Goal: Obtain resource: Obtain resource

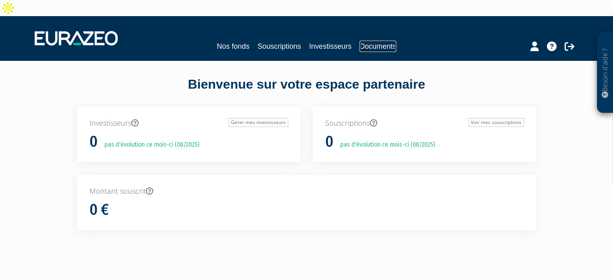
click at [380, 41] on link "Documents" at bounding box center [378, 46] width 37 height 11
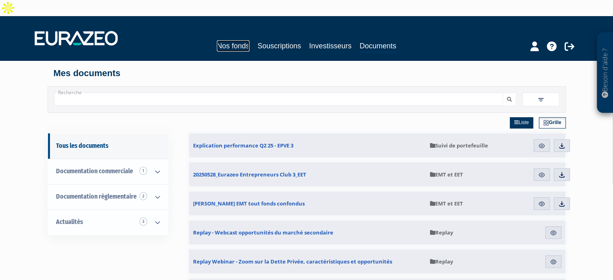
click at [228, 40] on link "Nos fonds" at bounding box center [233, 45] width 33 height 11
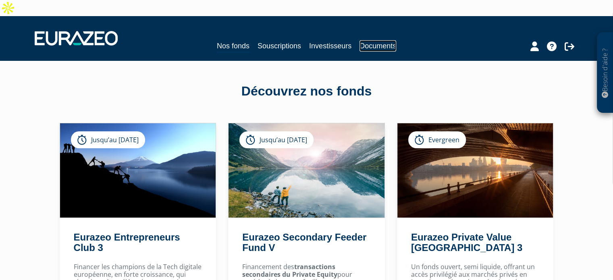
click at [375, 40] on link "Documents" at bounding box center [378, 45] width 37 height 11
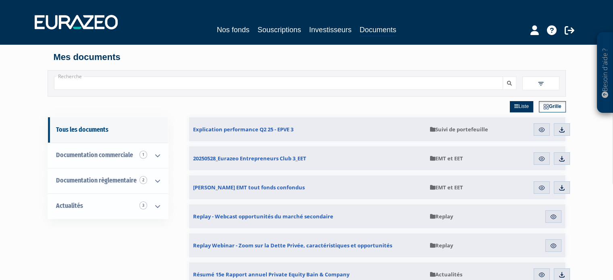
click at [171, 85] on input "Recherche" at bounding box center [278, 83] width 449 height 13
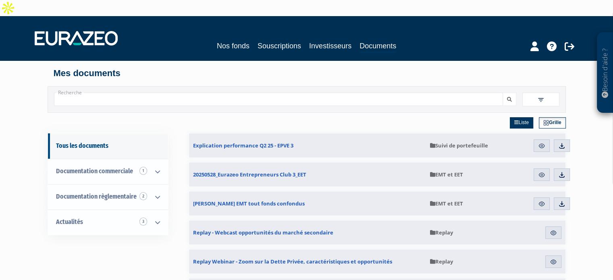
click at [129, 93] on input "Recherche" at bounding box center [278, 99] width 449 height 13
type input "EPI"
click at [503, 93] on button "submit" at bounding box center [510, 99] width 14 height 13
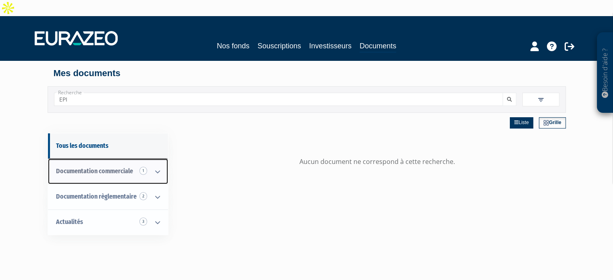
click at [114, 167] on span "Documentation commerciale 1" at bounding box center [94, 171] width 77 height 8
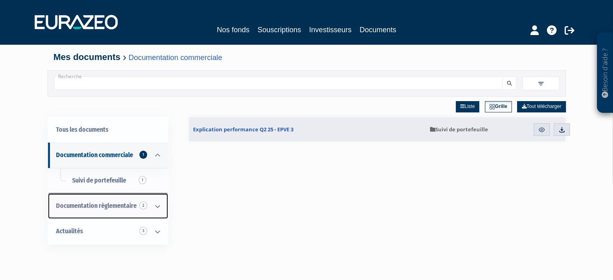
click at [105, 202] on span "Documentation règlementaire 2" at bounding box center [96, 206] width 81 height 8
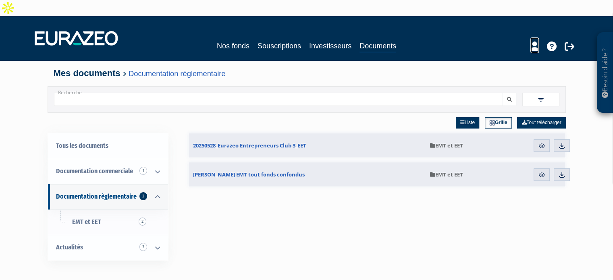
click at [532, 42] on icon at bounding box center [534, 47] width 8 height 10
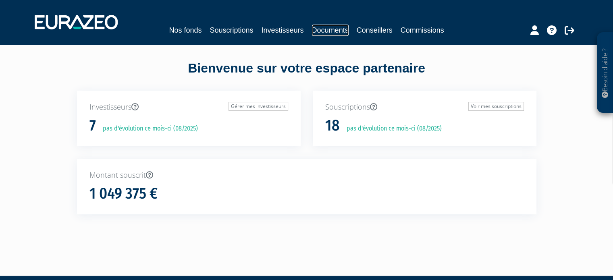
click at [335, 32] on link "Documents" at bounding box center [330, 30] width 37 height 11
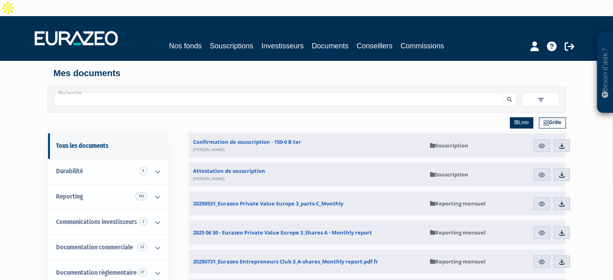
click at [135, 93] on input "Recherche" at bounding box center [278, 99] width 449 height 13
click at [503, 93] on button "submit" at bounding box center [510, 99] width 14 height 13
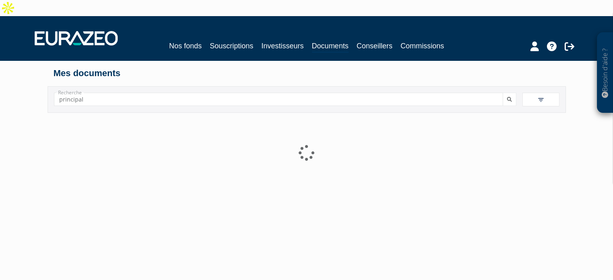
click at [242, 93] on input "principal" at bounding box center [278, 99] width 449 height 13
type input "p"
type input "EPI"
click at [503, 93] on button "submit" at bounding box center [510, 99] width 14 height 13
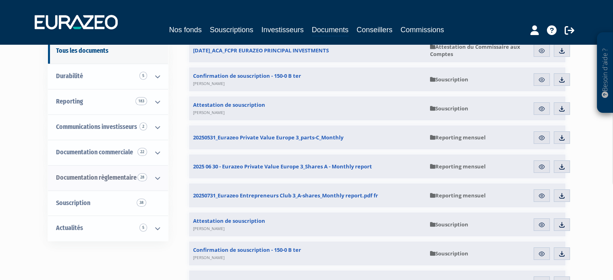
scroll to position [97, 0]
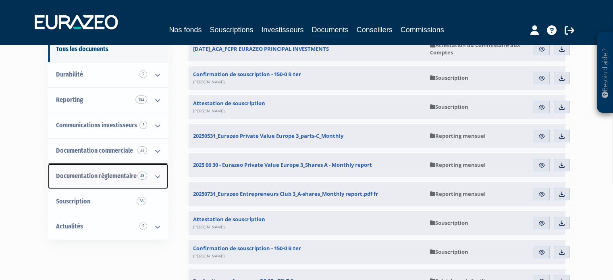
click at [112, 172] on span "Documentation règlementaire 28" at bounding box center [96, 176] width 81 height 8
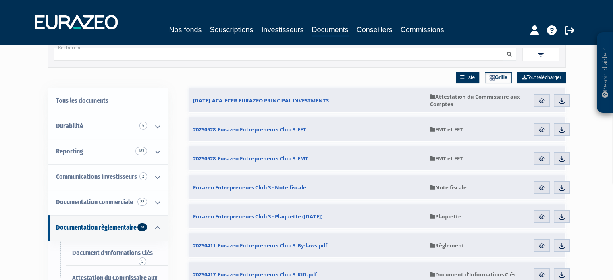
scroll to position [89, 0]
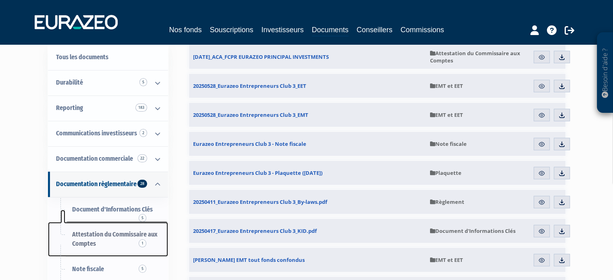
click at [117, 231] on span "Attestation du Commissaire aux Comptes 1" at bounding box center [114, 239] width 85 height 17
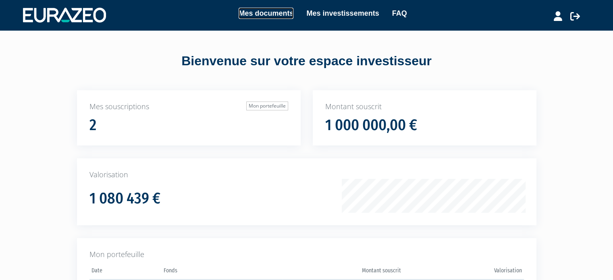
click at [274, 12] on link "Mes documents" at bounding box center [266, 13] width 55 height 11
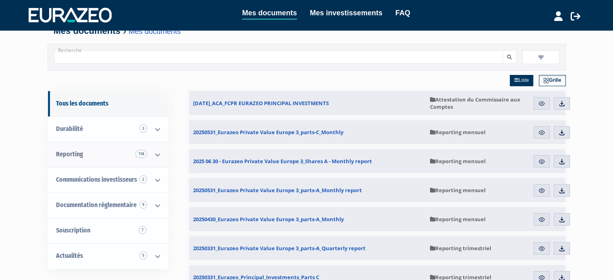
scroll to position [29, 0]
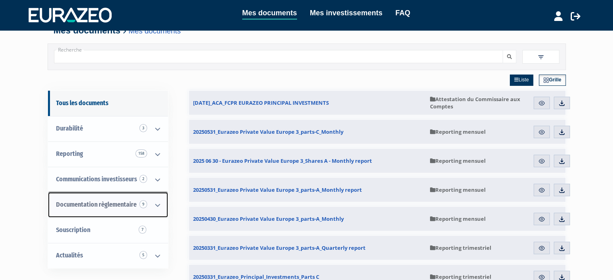
click at [124, 201] on span "Documentation règlementaire 9" at bounding box center [96, 205] width 81 height 8
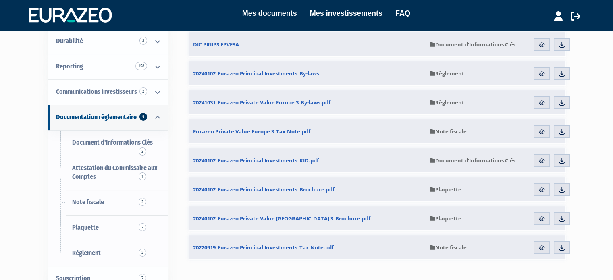
scroll to position [100, 0]
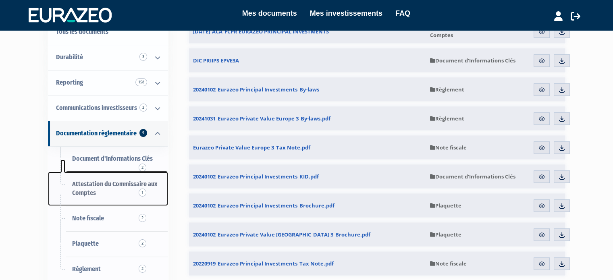
click at [119, 172] on link "Attestation du Commissaire aux Comptes 1" at bounding box center [108, 189] width 120 height 35
